Goal: Task Accomplishment & Management: Manage account settings

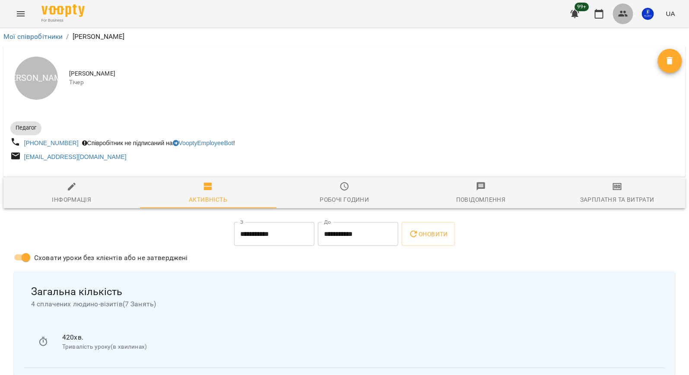
click at [622, 12] on icon "button" at bounding box center [622, 14] width 9 height 6
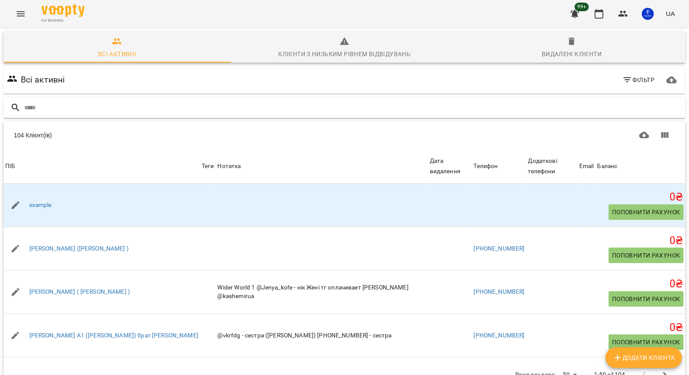
click at [117, 104] on input "text" at bounding box center [353, 108] width 658 height 14
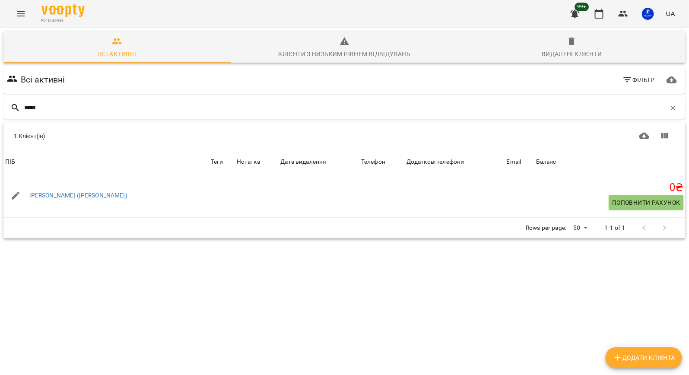
type input "*****"
click at [594, 47] on span "Видалені клієнти" at bounding box center [571, 47] width 217 height 23
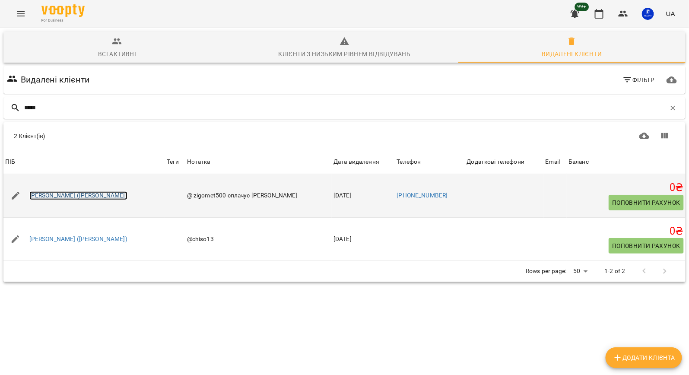
click at [60, 199] on link "[PERSON_NAME] ([PERSON_NAME])" at bounding box center [78, 195] width 98 height 9
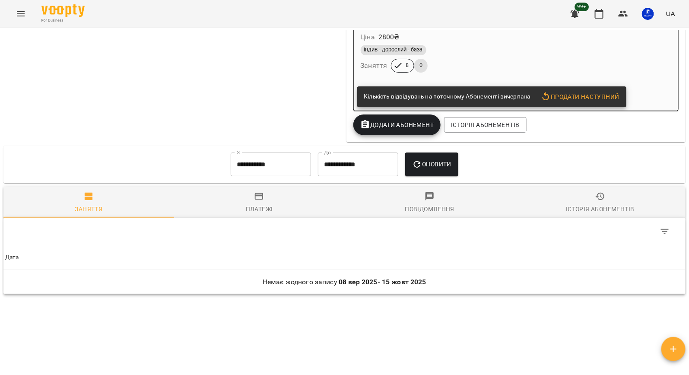
scroll to position [911, 0]
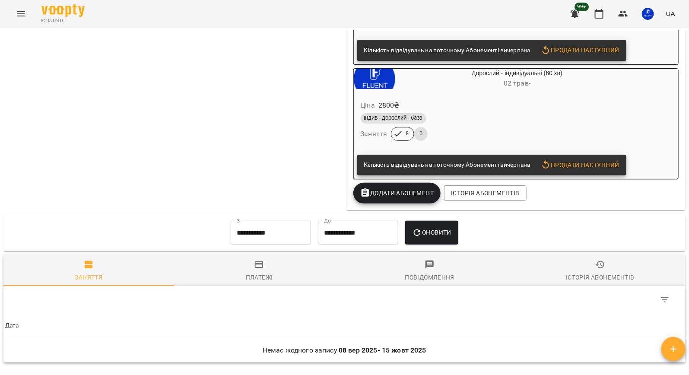
click at [586, 111] on div "Ціна 2800 ₴" at bounding box center [496, 106] width 275 height 16
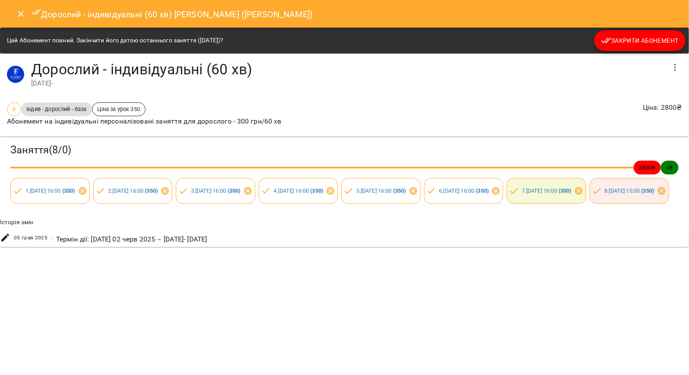
click at [21, 20] on button "Close" at bounding box center [20, 13] width 21 height 21
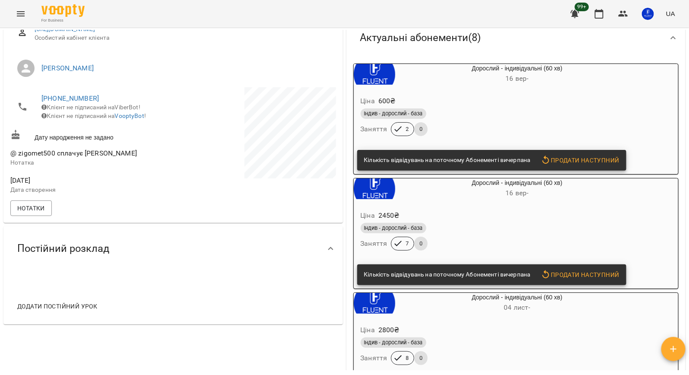
scroll to position [115, 0]
